Goal: Check status: Check status

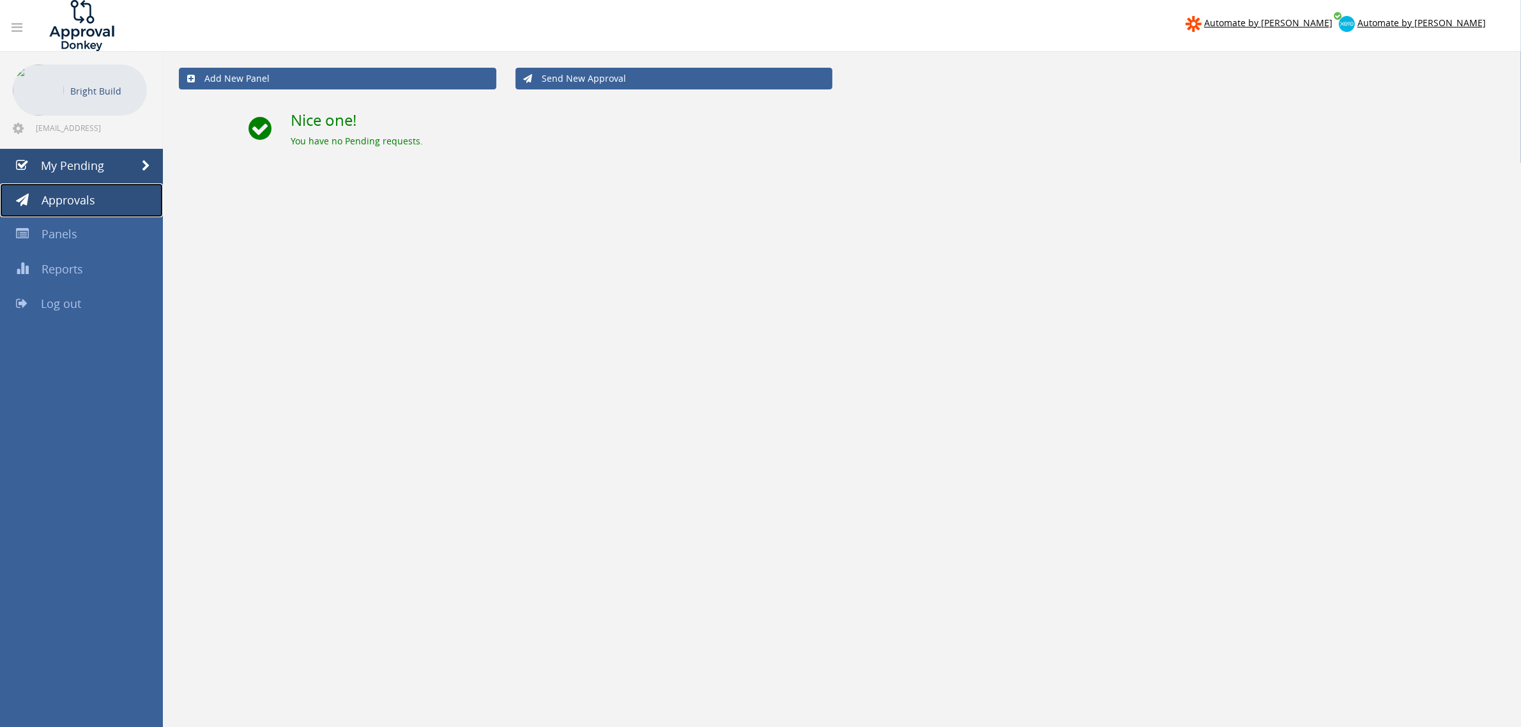
click at [33, 195] on link "Approvals" at bounding box center [81, 200] width 163 height 34
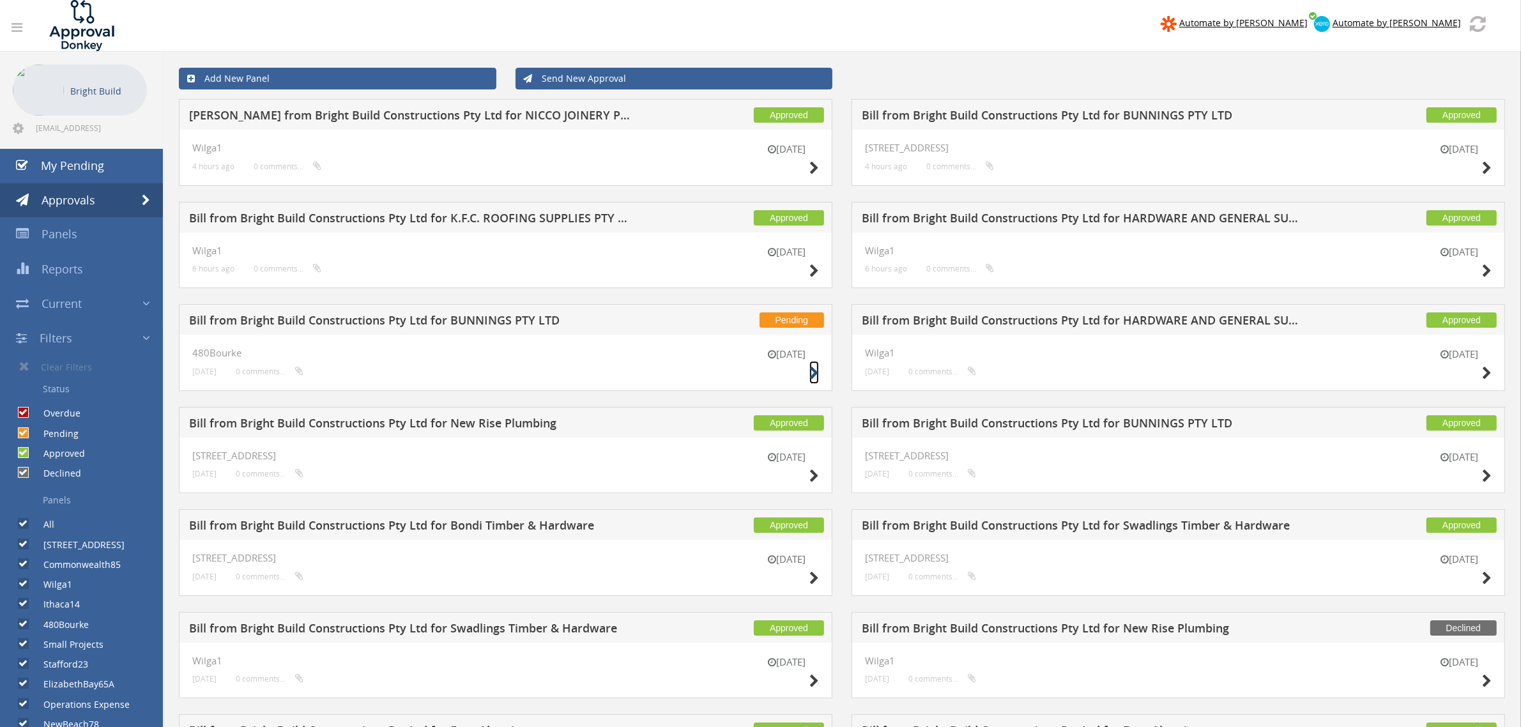
click at [813, 372] on icon at bounding box center [814, 373] width 10 height 13
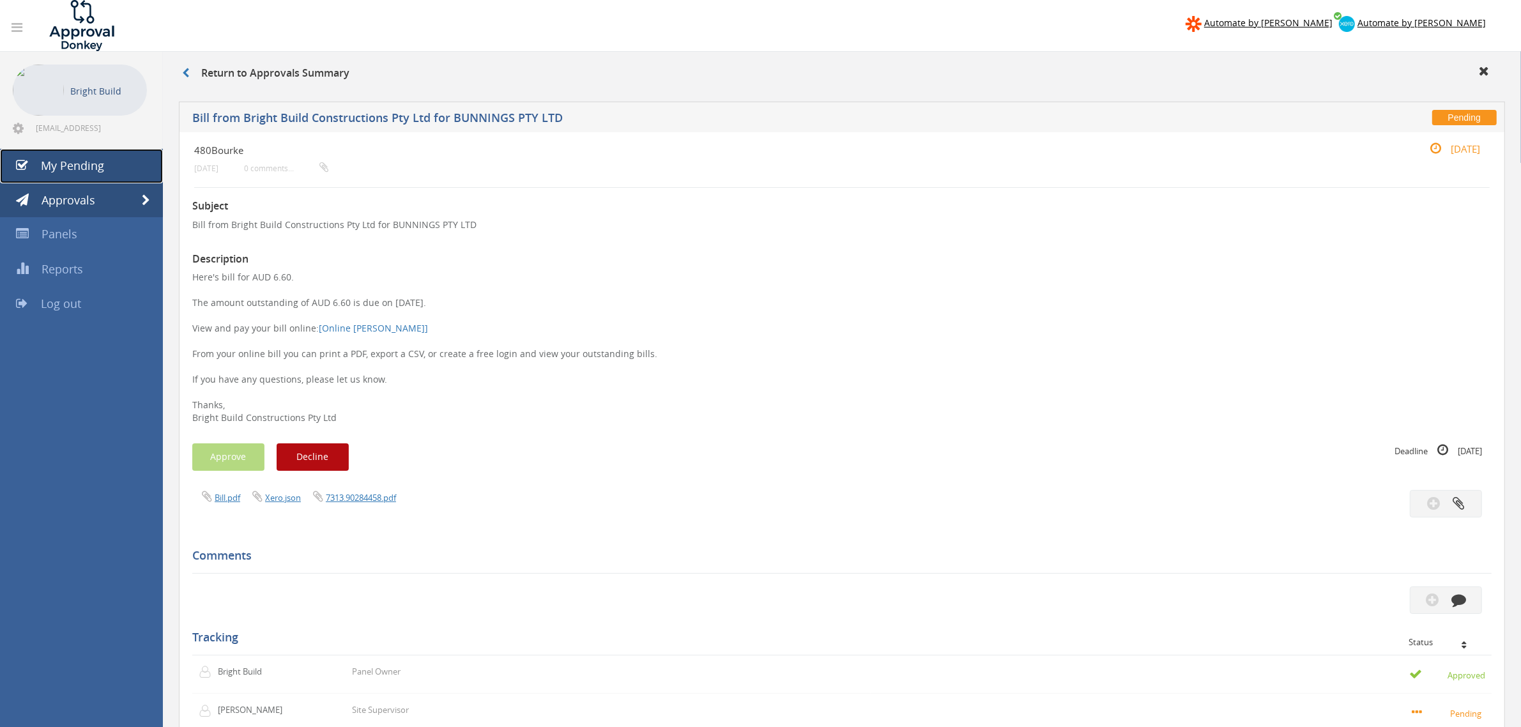
click at [100, 167] on span "My Pending" at bounding box center [72, 165] width 63 height 15
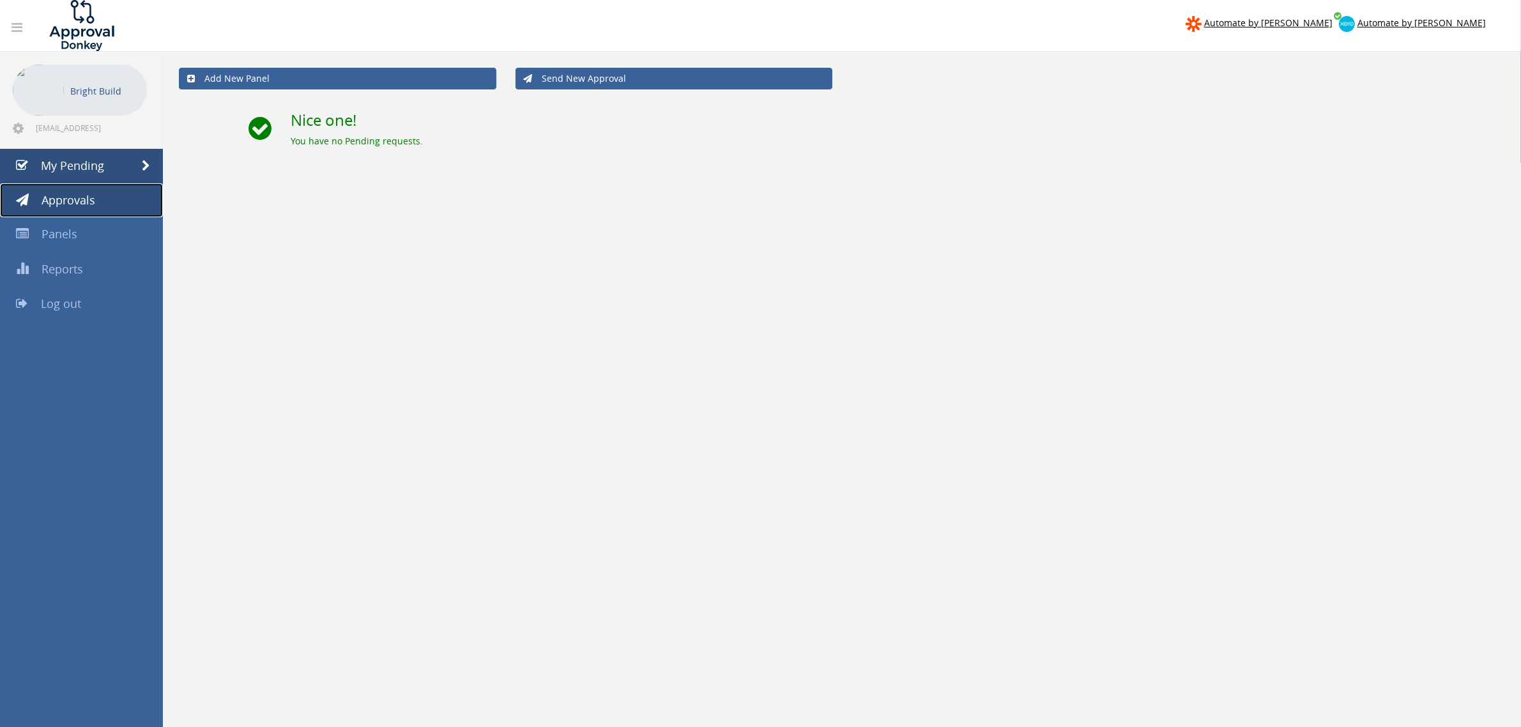
click at [99, 205] on link "Approvals" at bounding box center [81, 200] width 163 height 34
